Goal: Information Seeking & Learning: Understand process/instructions

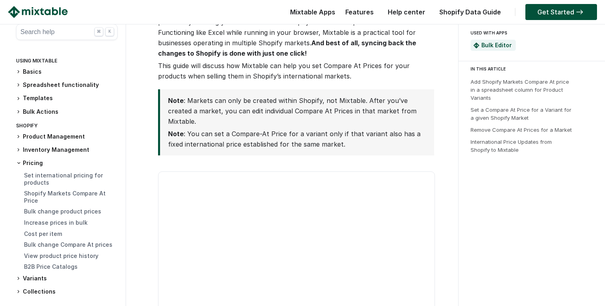
scroll to position [311, 0]
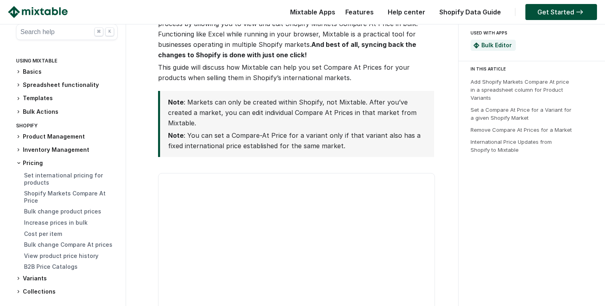
click at [212, 145] on p "Note : You can set a Compare-At Price for a variant only if that variant also h…" at bounding box center [295, 140] width 254 height 21
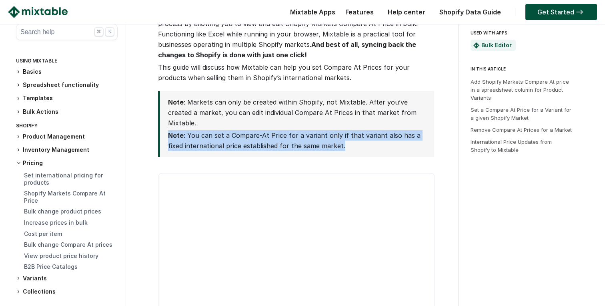
click at [212, 145] on p "Note : You can set a Compare-At Price for a variant only if that variant also h…" at bounding box center [295, 140] width 254 height 21
click at [260, 145] on p "Note : You can set a Compare-At Price for a variant only if that variant also h…" at bounding box center [295, 140] width 254 height 21
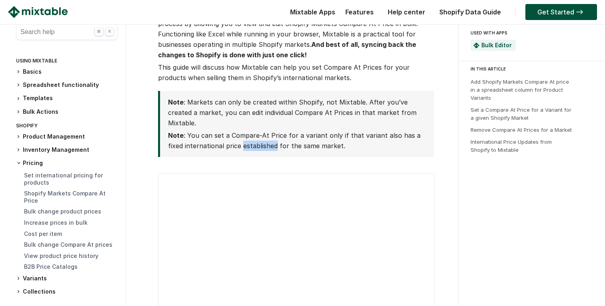
click at [260, 145] on p "Note : You can set a Compare-At Price for a variant only if that variant also h…" at bounding box center [295, 140] width 254 height 21
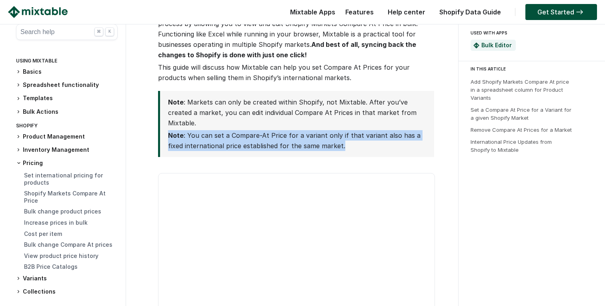
click at [260, 145] on p "Note : You can set a Compare-At Price for a variant only if that variant also h…" at bounding box center [295, 140] width 254 height 21
click at [313, 153] on blockquote "Note : Markets can only be created within Shopify, not Mixtable. After you’ve c…" at bounding box center [296, 124] width 276 height 66
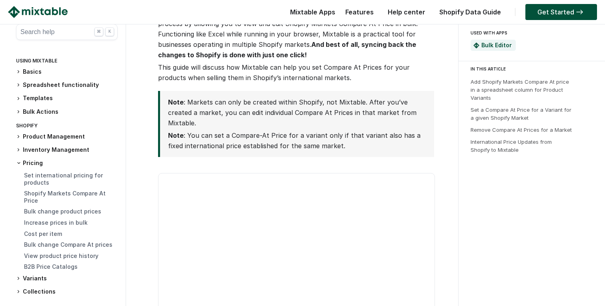
click at [308, 144] on p "Note : You can set a Compare-At Price for a variant only if that variant also h…" at bounding box center [295, 140] width 254 height 21
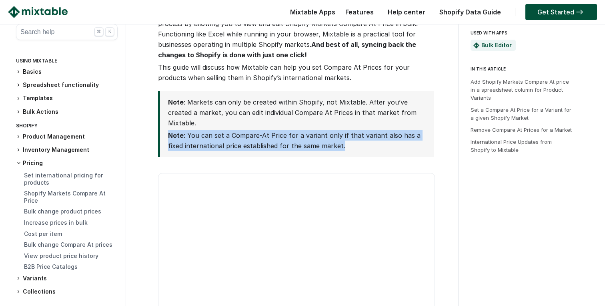
click at [308, 144] on p "Note : You can set a Compare-At Price for a variant only if that variant also h…" at bounding box center [295, 140] width 254 height 21
click at [352, 138] on p "Note : You can set a Compare-At Price for a variant only if that variant also h…" at bounding box center [295, 140] width 254 height 21
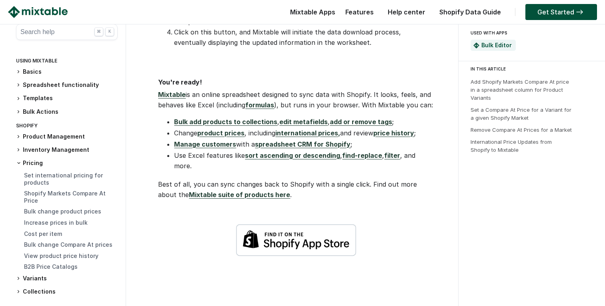
scroll to position [164, 0]
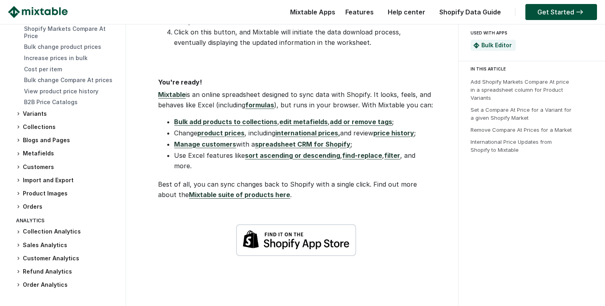
click at [298, 126] on link "edit metafields" at bounding box center [303, 122] width 48 height 8
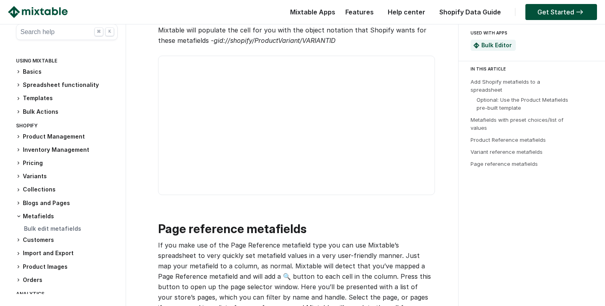
scroll to position [2657, 0]
